Goal: Find specific page/section: Find specific page/section

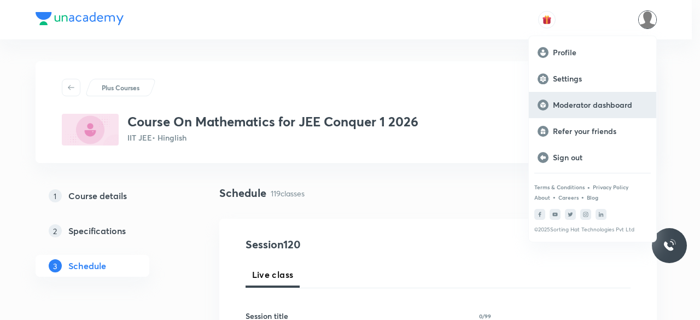
click at [606, 108] on p "Moderator dashboard" at bounding box center [599, 105] width 95 height 10
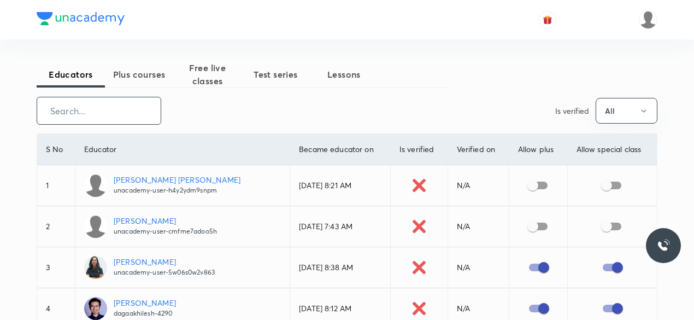
click at [127, 111] on input "text" at bounding box center [99, 111] width 124 height 28
click at [272, 111] on div "​ Is verified All" at bounding box center [347, 111] width 621 height 28
click at [120, 75] on span "Plus courses" at bounding box center [139, 74] width 68 height 13
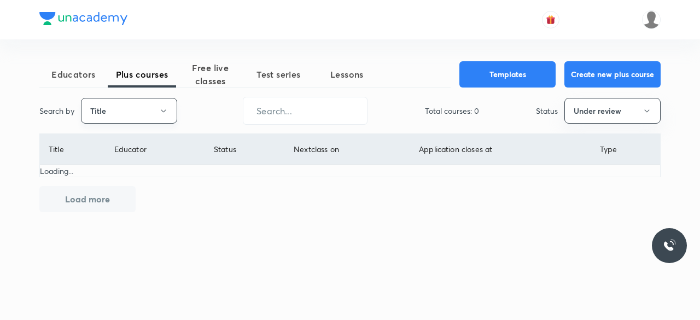
click at [161, 108] on icon "button" at bounding box center [163, 111] width 9 height 9
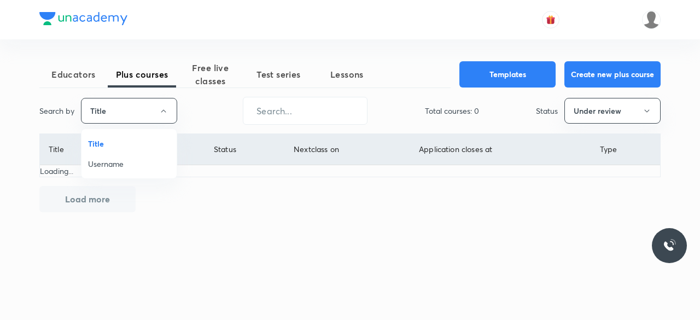
click at [126, 162] on span "Username" at bounding box center [129, 163] width 82 height 11
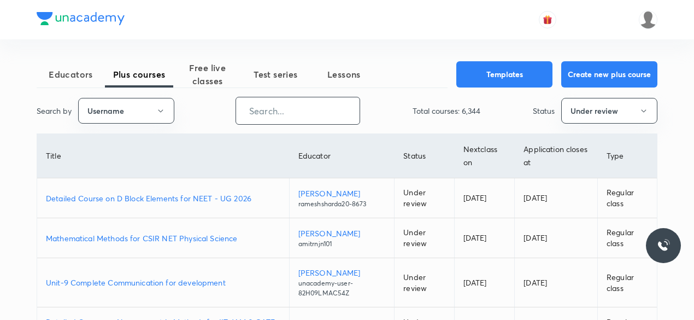
click at [261, 113] on input "text" at bounding box center [298, 111] width 124 height 28
paste input "unacademy-user-WGAGD835SPU4"
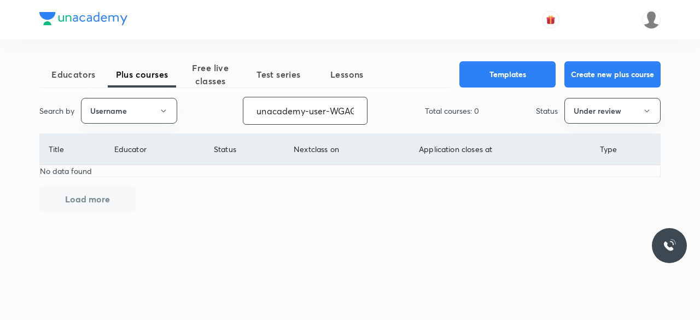
drag, startPoint x: 280, startPoint y: 112, endPoint x: 249, endPoint y: 112, distance: 30.6
click at [249, 112] on input "unacademy-user-WGAGD835SPU4" at bounding box center [305, 111] width 124 height 28
drag, startPoint x: 337, startPoint y: 114, endPoint x: 240, endPoint y: 114, distance: 96.2
click at [240, 114] on div "Search by Username WGAGD835SPU4 ​ Total courses: 0 Status Under review" at bounding box center [349, 111] width 621 height 28
paste input "CMFME7ADOO5H"
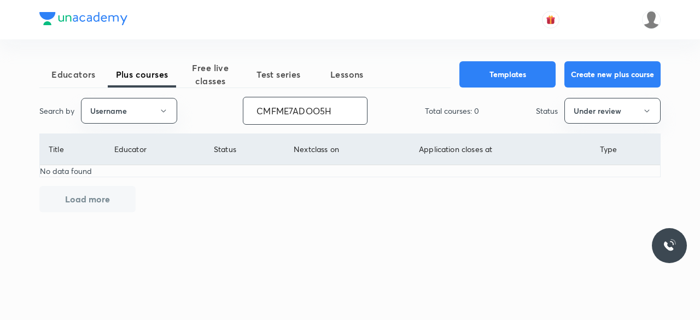
type input "CMFME7ADOO5H"
click at [77, 75] on span "Educators" at bounding box center [73, 74] width 68 height 13
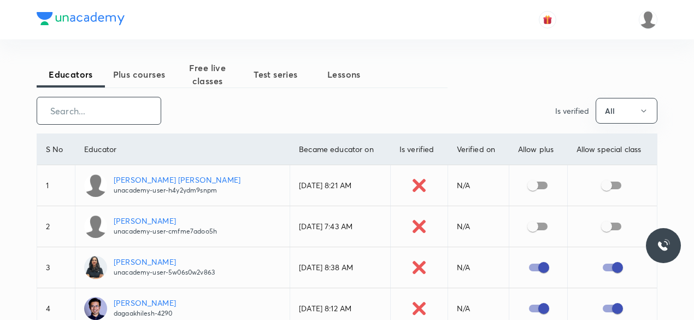
click at [117, 115] on input "text" at bounding box center [99, 111] width 124 height 28
paste input "CMFME7ADOO5H"
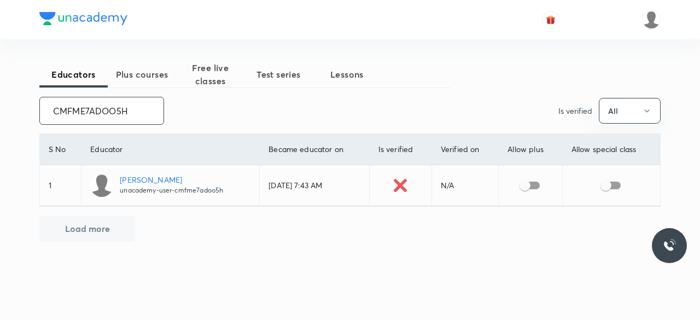
drag, startPoint x: 132, startPoint y: 112, endPoint x: 48, endPoint y: 110, distance: 84.2
click at [48, 110] on input "CMFME7ADOO5H" at bounding box center [102, 111] width 124 height 28
paste input "WGAGD835SPU4"
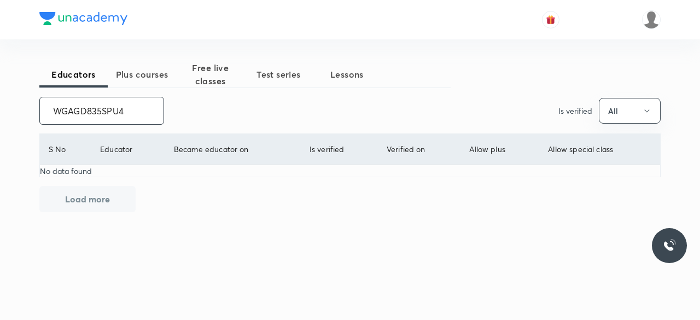
type input "WGAGD835SPU4"
